Goal: Information Seeking & Learning: Learn about a topic

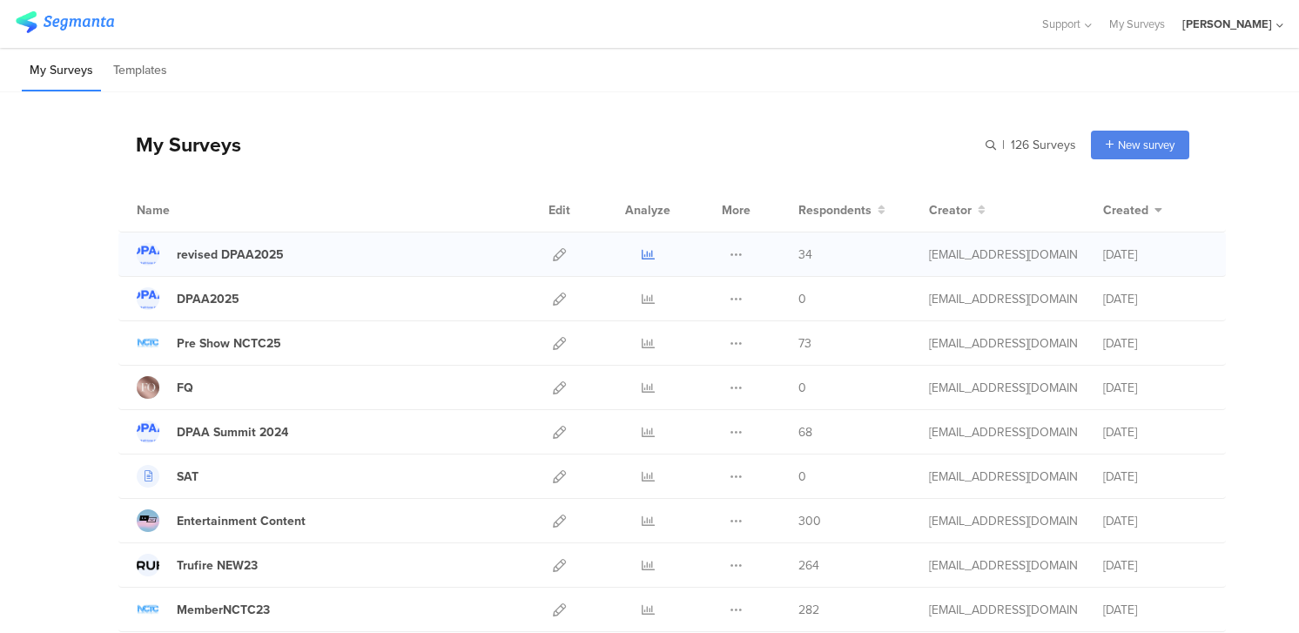
click at [649, 248] on icon at bounding box center [648, 254] width 13 height 13
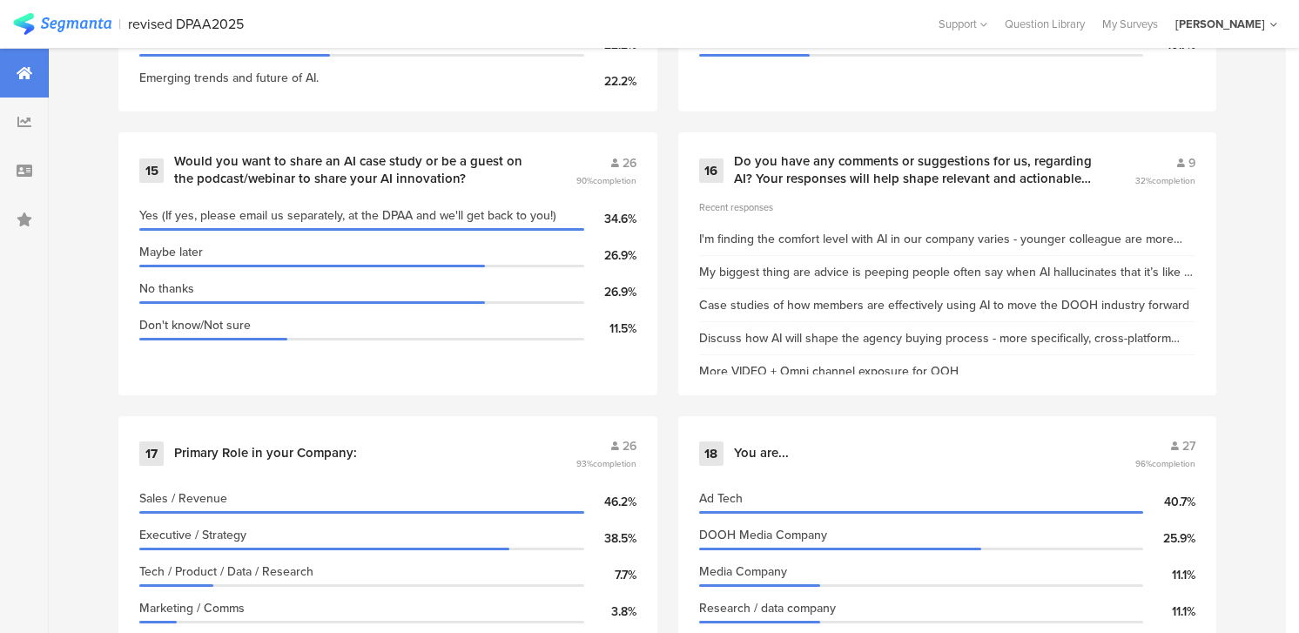
scroll to position [2776, 0]
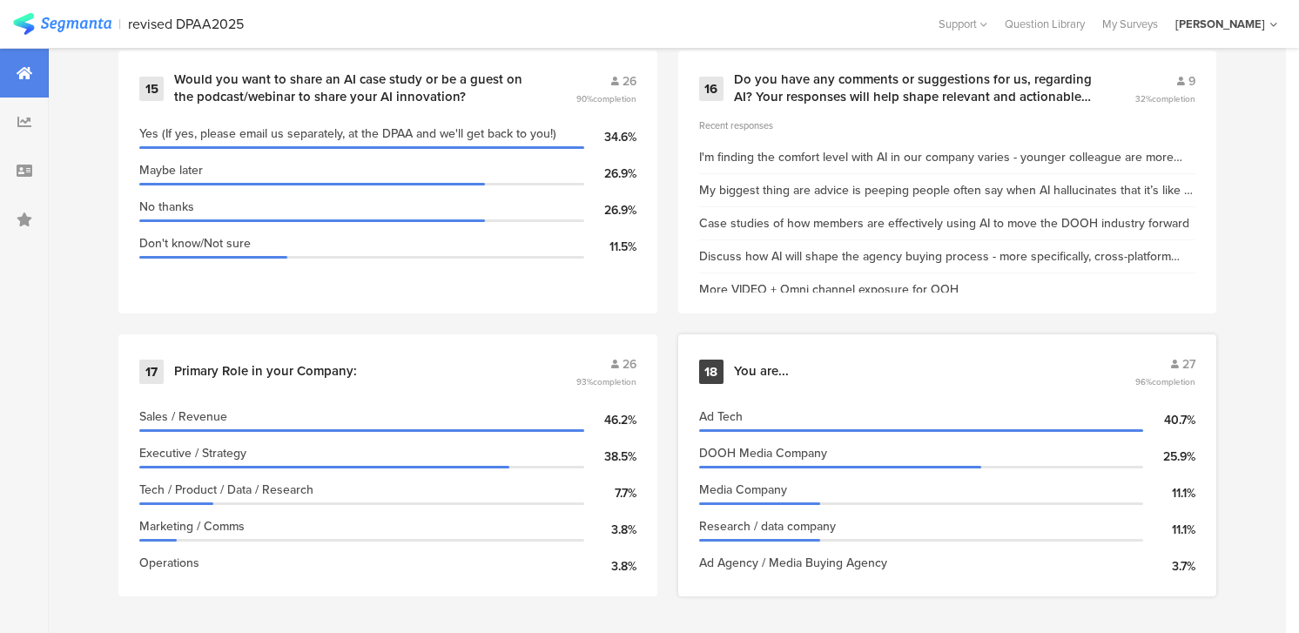
click at [763, 369] on div "You are..." at bounding box center [761, 371] width 55 height 17
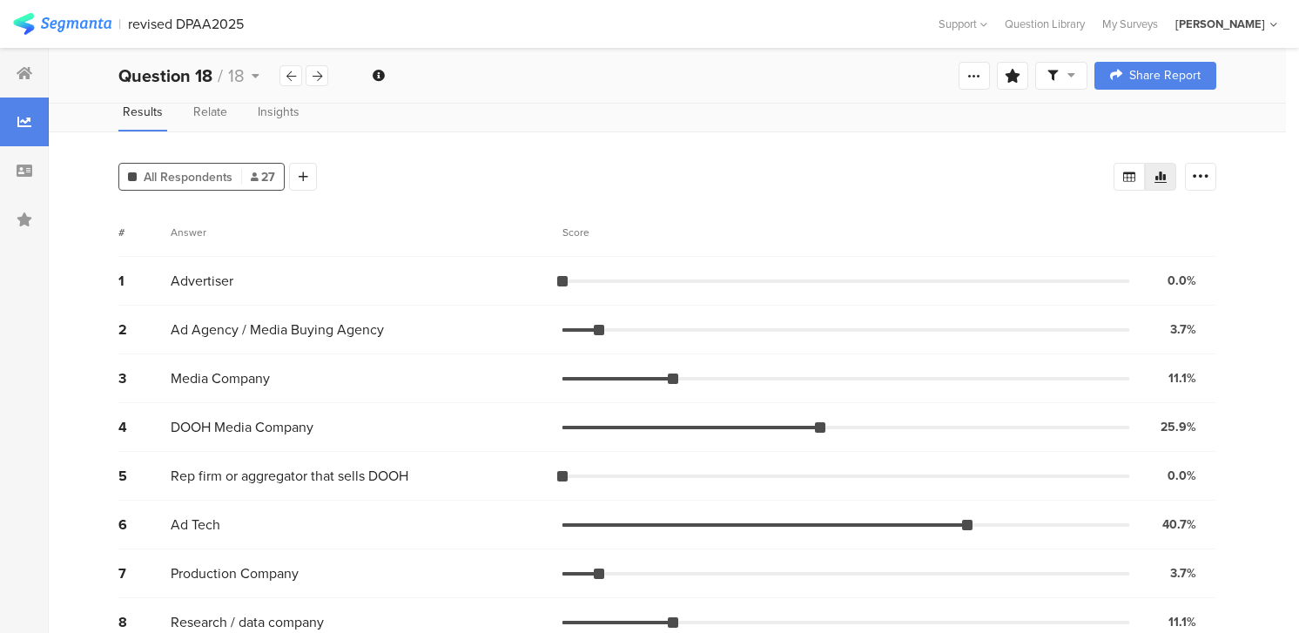
scroll to position [281, 0]
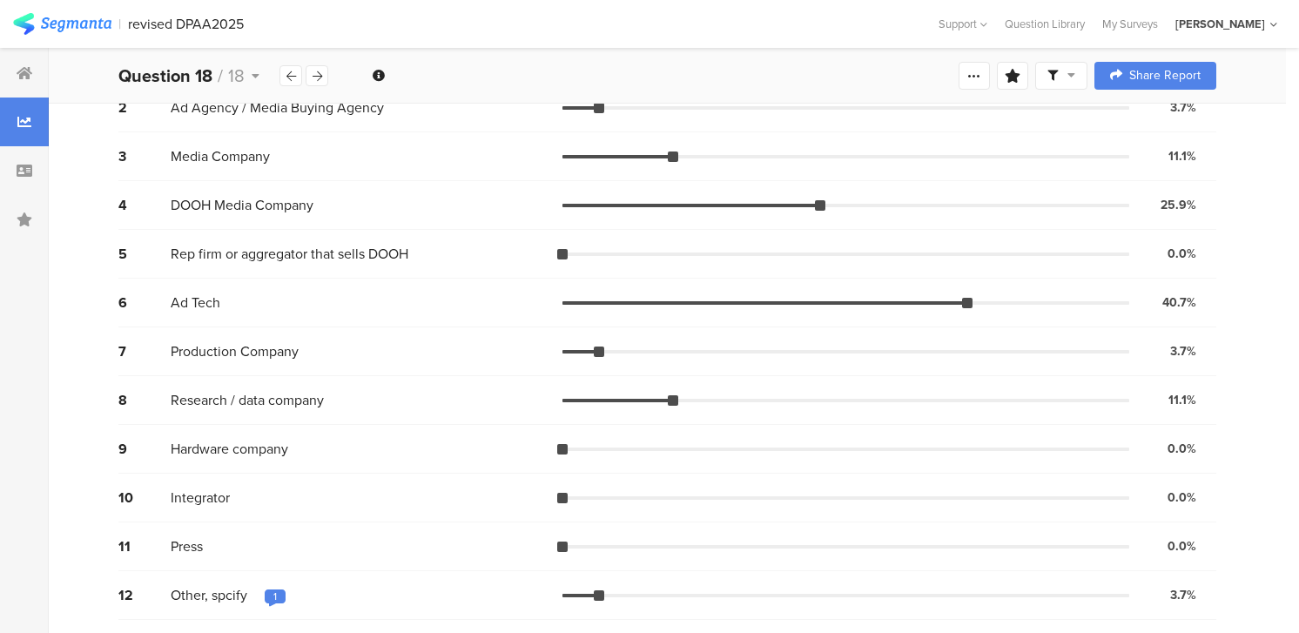
scroll to position [2776, 0]
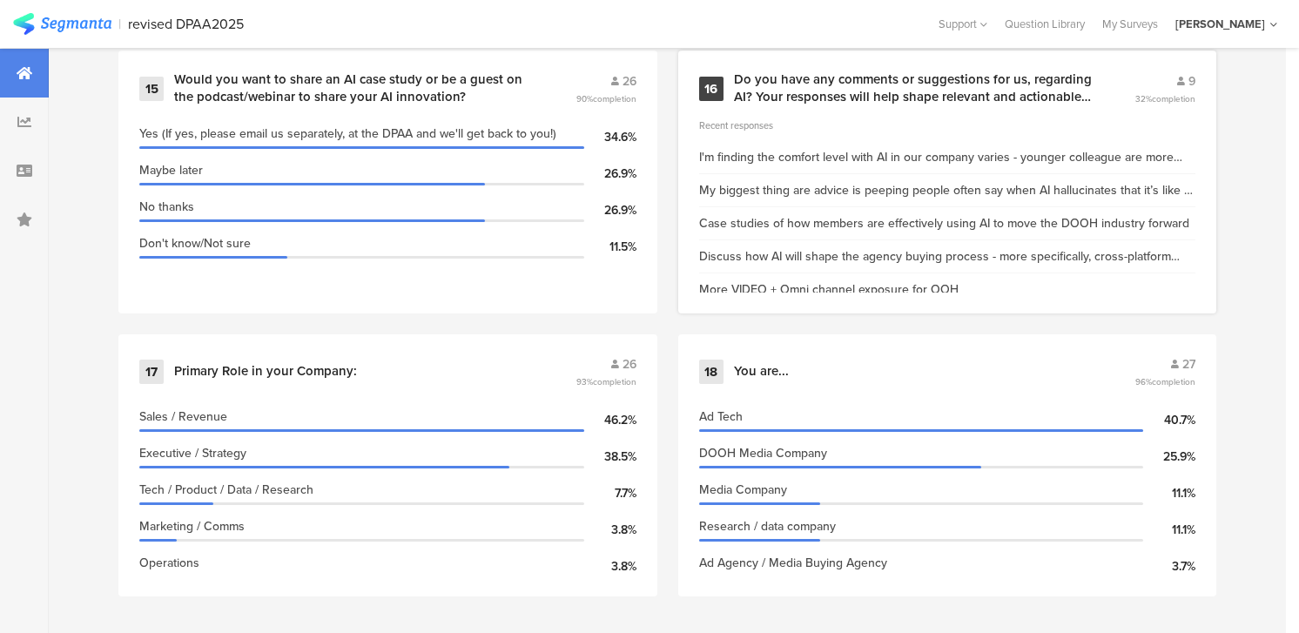
click at [773, 240] on div "Discuss how AI will shape the agency buying process - more specifically, cross-…" at bounding box center [947, 256] width 497 height 33
click at [844, 84] on div "Do you have any comments or suggestions for us, regarding AI? Your responses wi…" at bounding box center [914, 88] width 360 height 34
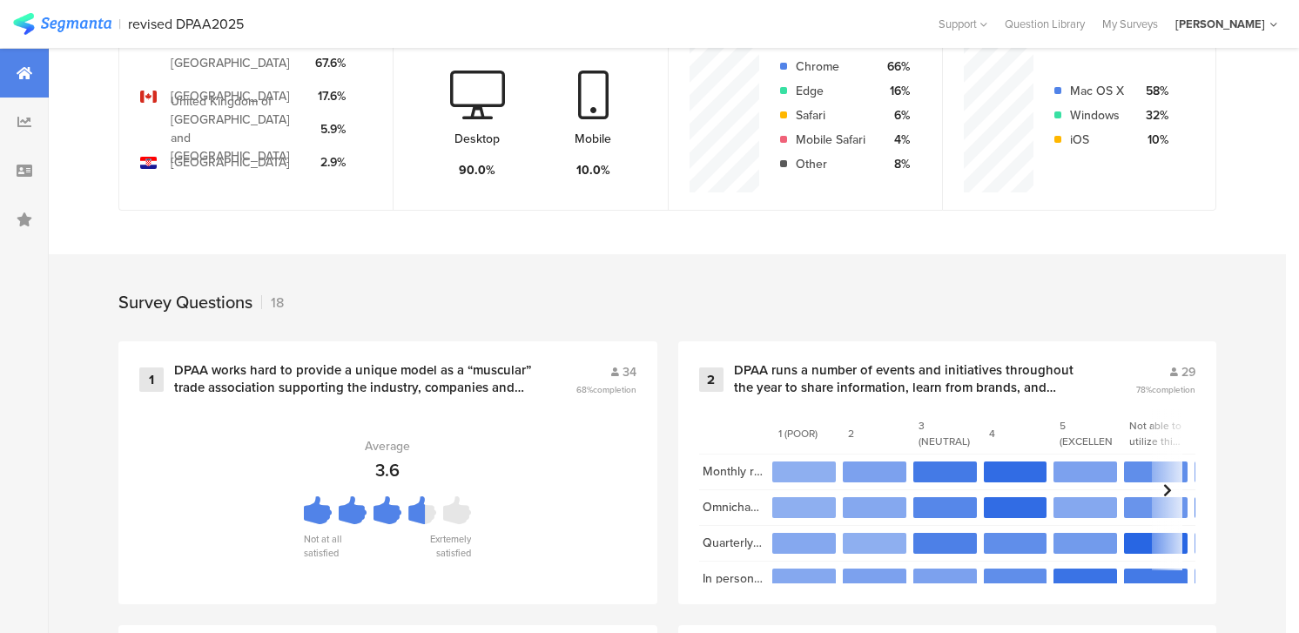
scroll to position [500, 0]
click at [460, 363] on div "DPAA works hard to provide a unique model as a “muscular” trade association sup…" at bounding box center [354, 378] width 360 height 34
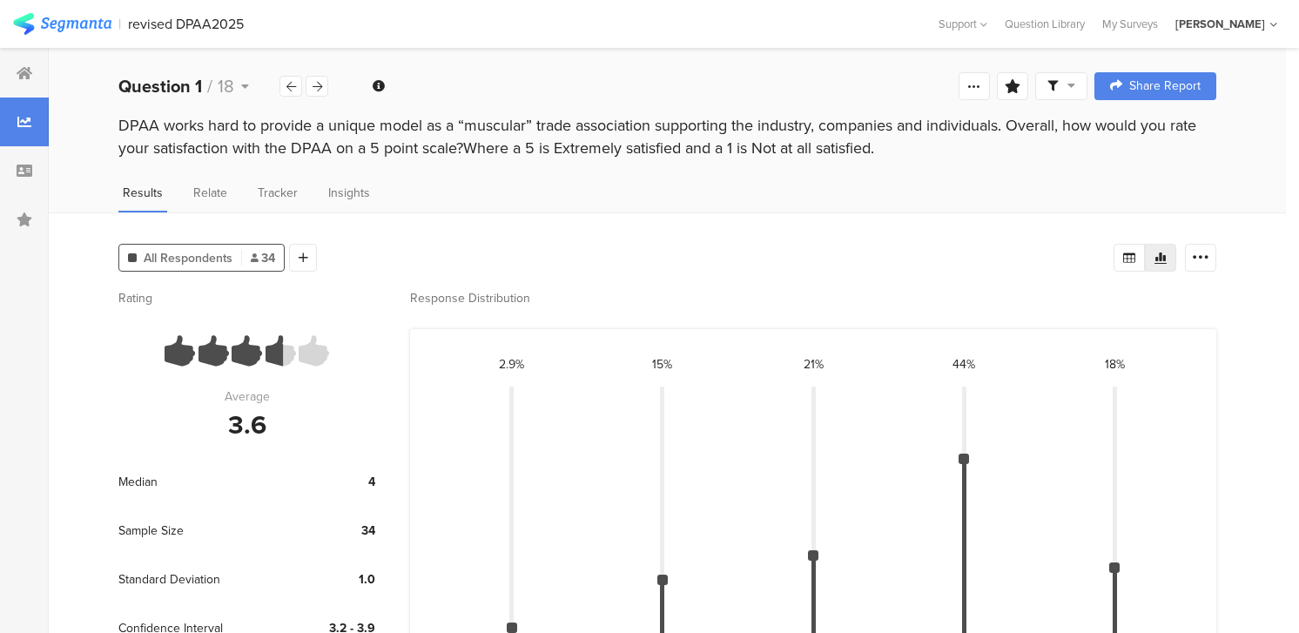
scroll to position [4, 0]
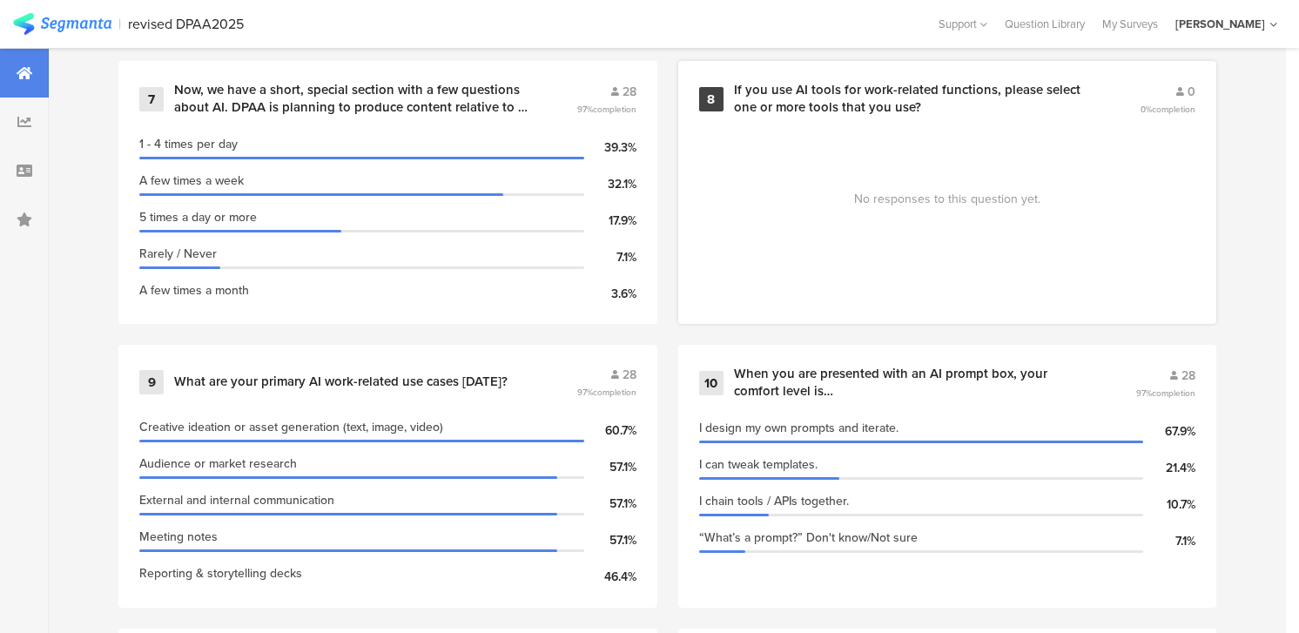
scroll to position [1629, 0]
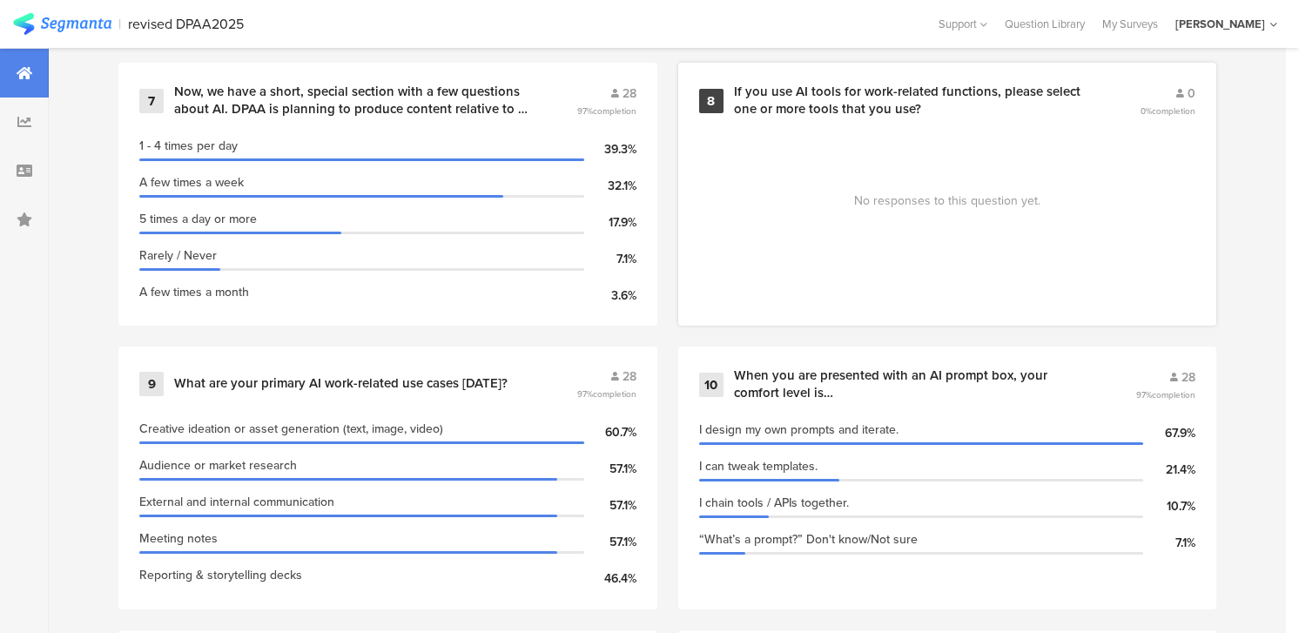
click at [758, 102] on div "If you use AI tools for work-related functions, please select one or more tools…" at bounding box center [916, 101] width 365 height 34
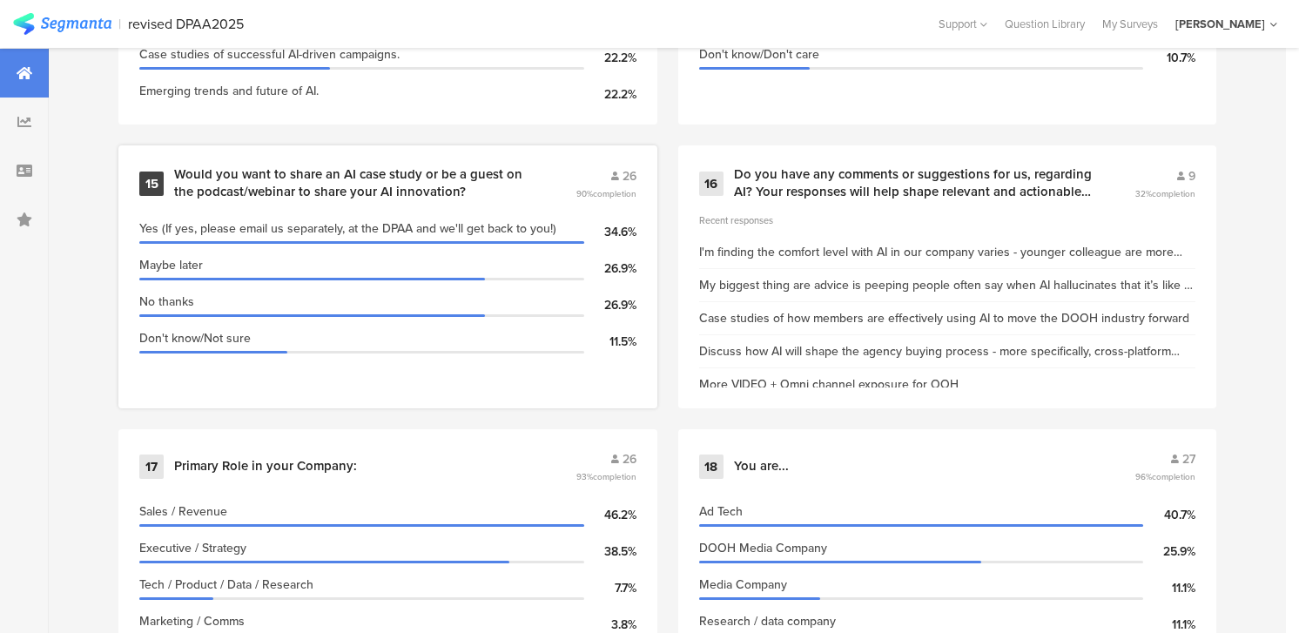
scroll to position [2776, 0]
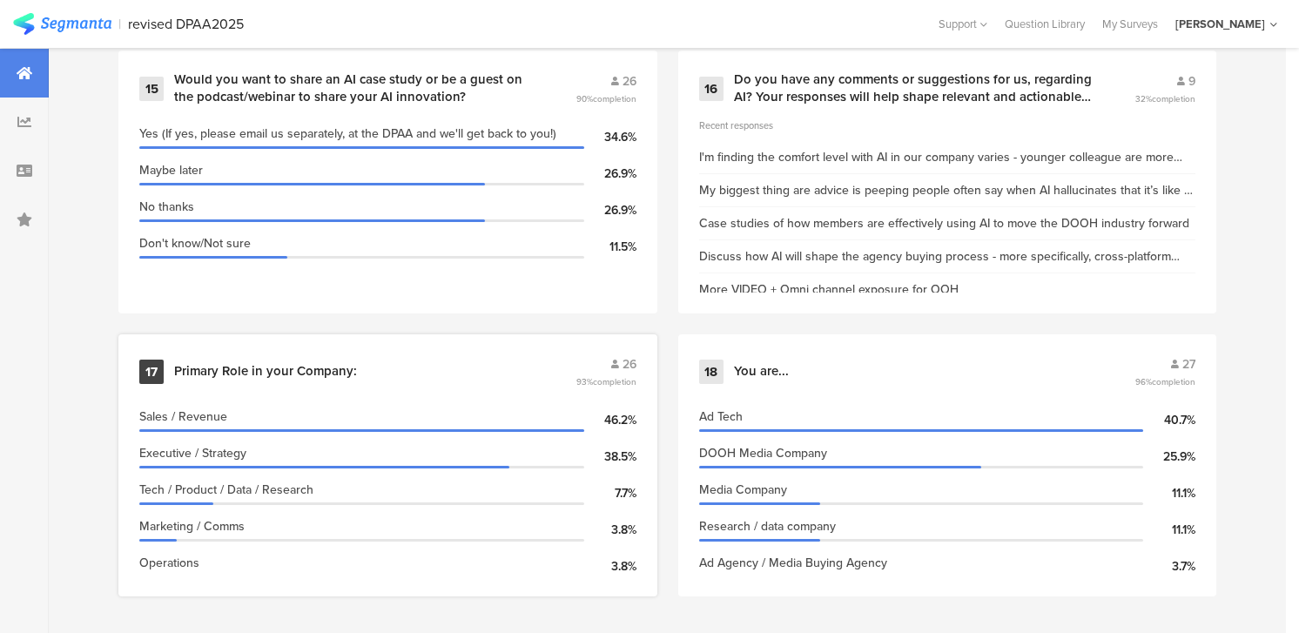
click at [267, 363] on div "Primary Role in your Company:" at bounding box center [265, 371] width 183 height 17
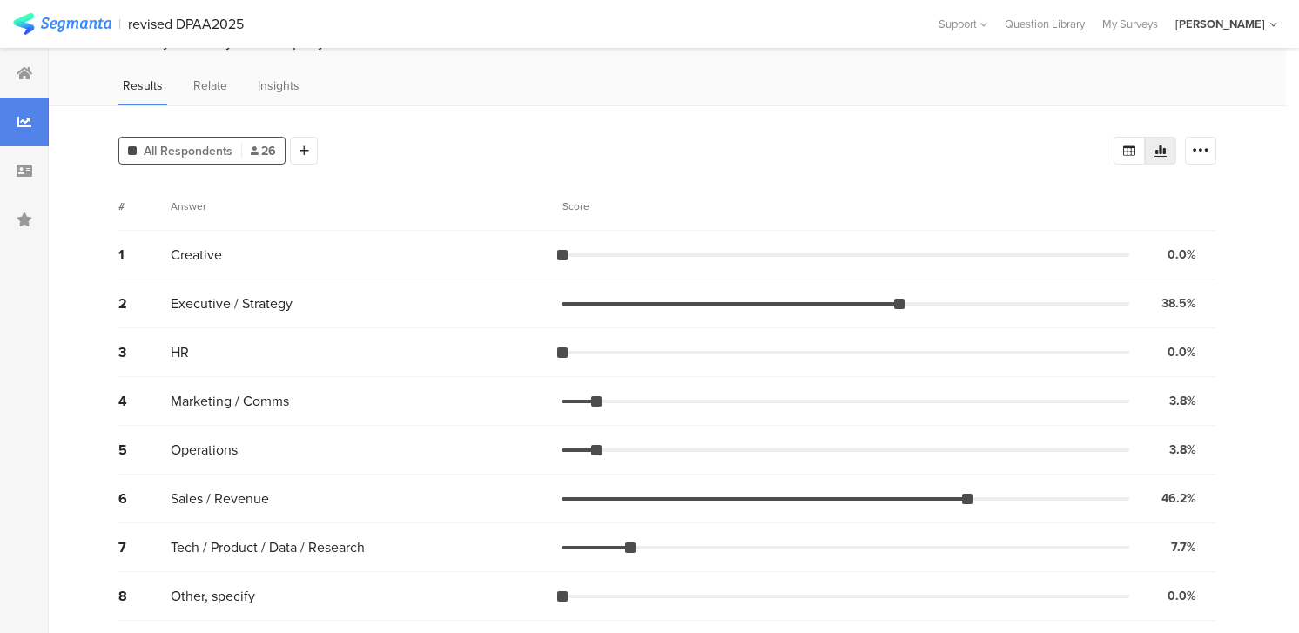
scroll to position [86, 0]
